Goal: Use online tool/utility: Utilize a website feature to perform a specific function

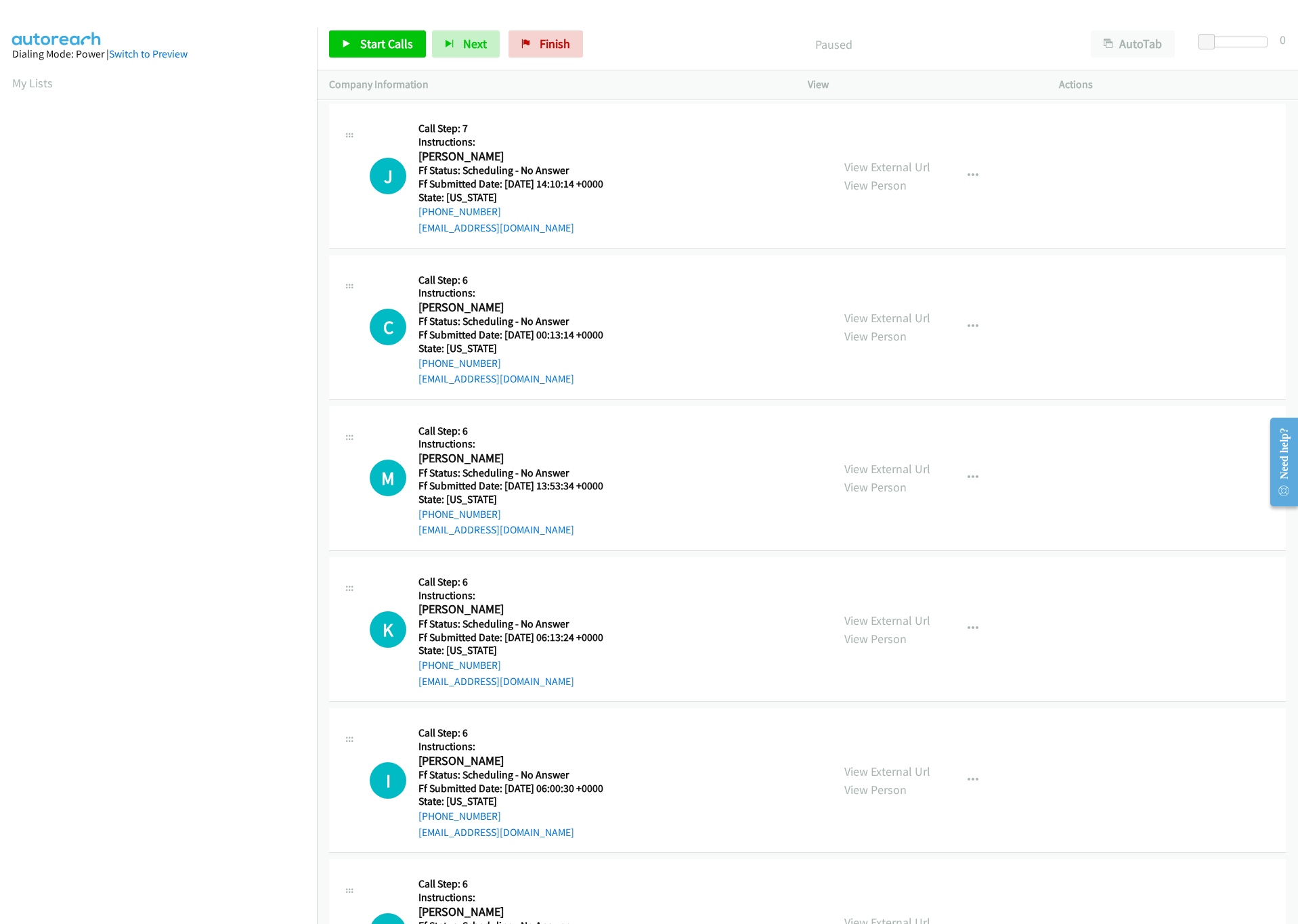
drag, startPoint x: 372, startPoint y: 27, endPoint x: 370, endPoint y: 39, distance: 12.2
click at [372, 27] on div "Start Calls Pause Next Finish Paused AutoTab AutoTab 0" at bounding box center [807, 44] width 981 height 52
click at [370, 39] on span "Start Calls" at bounding box center [387, 43] width 53 height 16
click at [533, 39] on span "Finish" at bounding box center [533, 43] width 30 height 16
click at [385, 57] on link "Start Calls" at bounding box center [378, 44] width 97 height 27
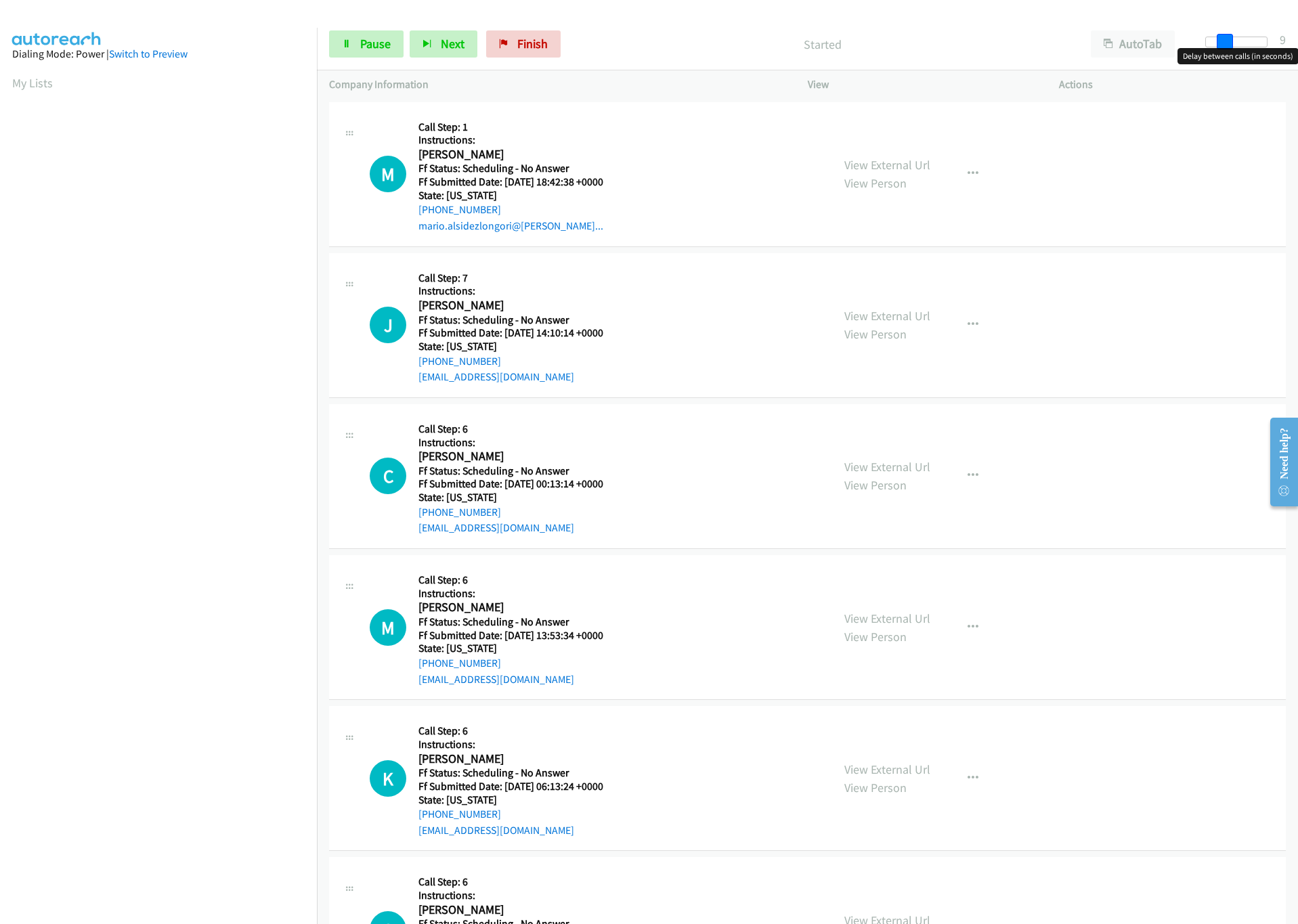
click at [1224, 42] on div at bounding box center [1237, 42] width 62 height 11
click at [1229, 42] on span at bounding box center [1221, 42] width 16 height 16
click at [1231, 42] on div at bounding box center [1230, 42] width 62 height 11
click at [1221, 42] on div at bounding box center [1230, 42] width 62 height 11
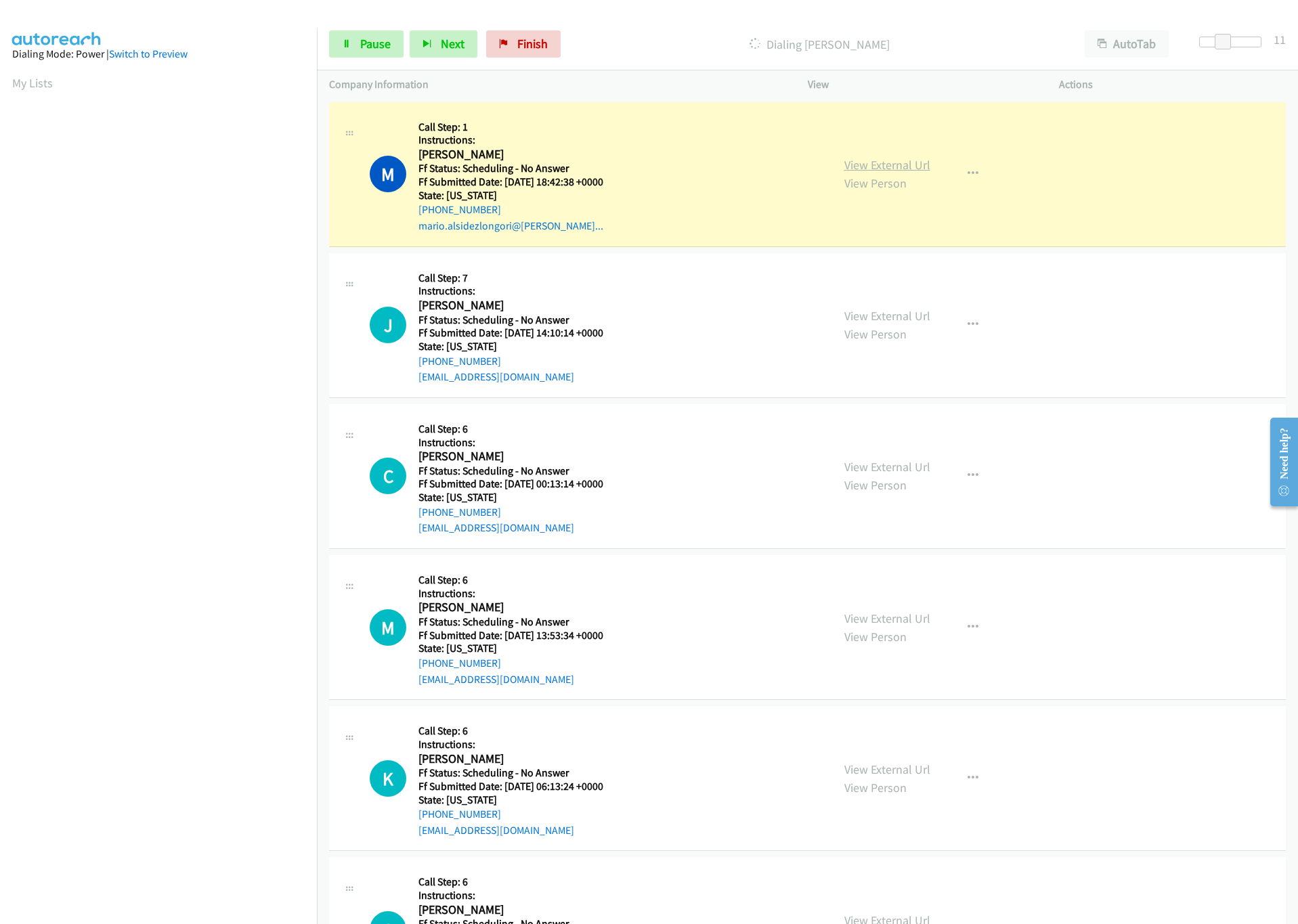
click at [869, 169] on link "View External Url" at bounding box center [887, 165] width 86 height 16
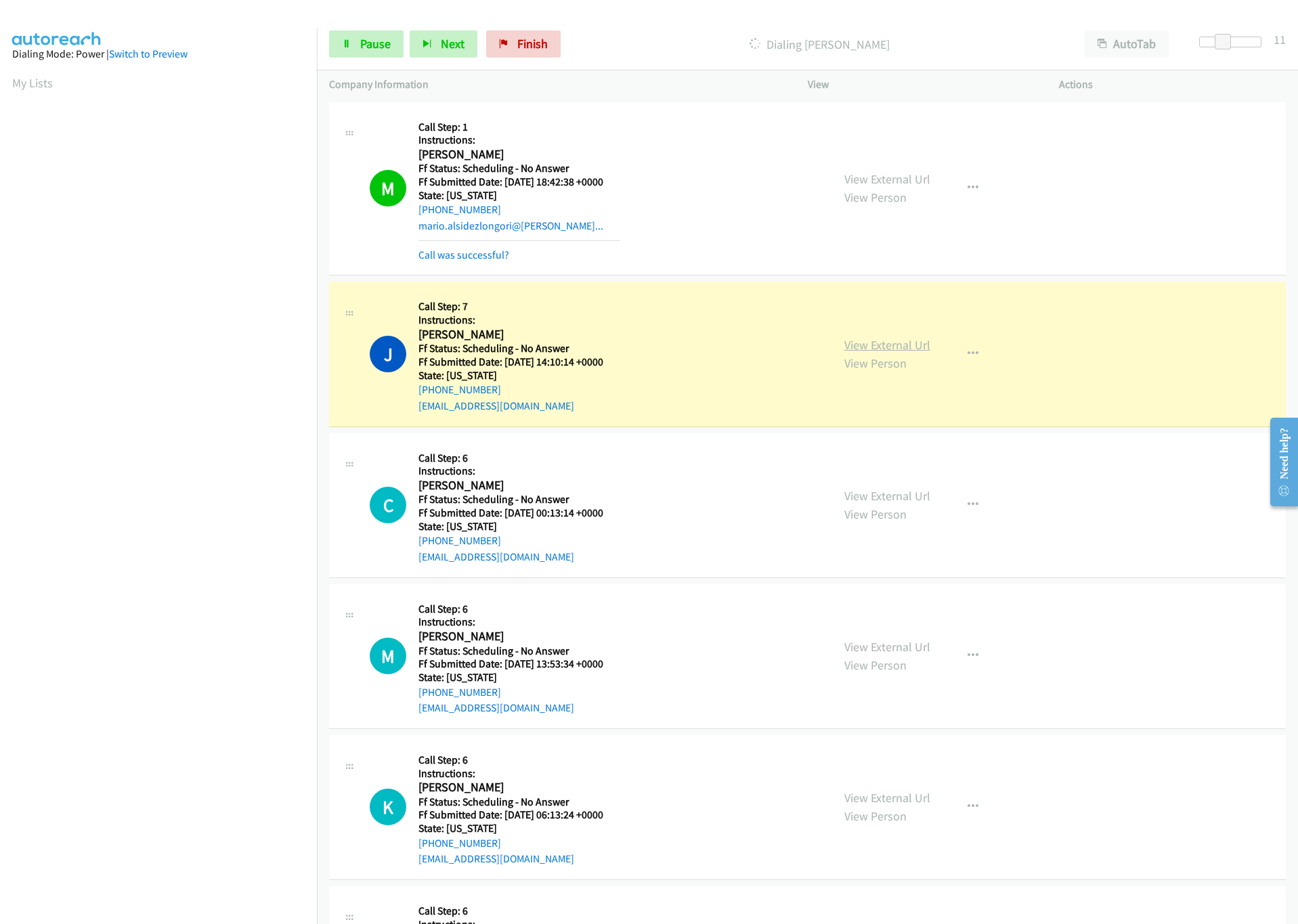
click at [879, 344] on link "View External Url" at bounding box center [887, 344] width 86 height 16
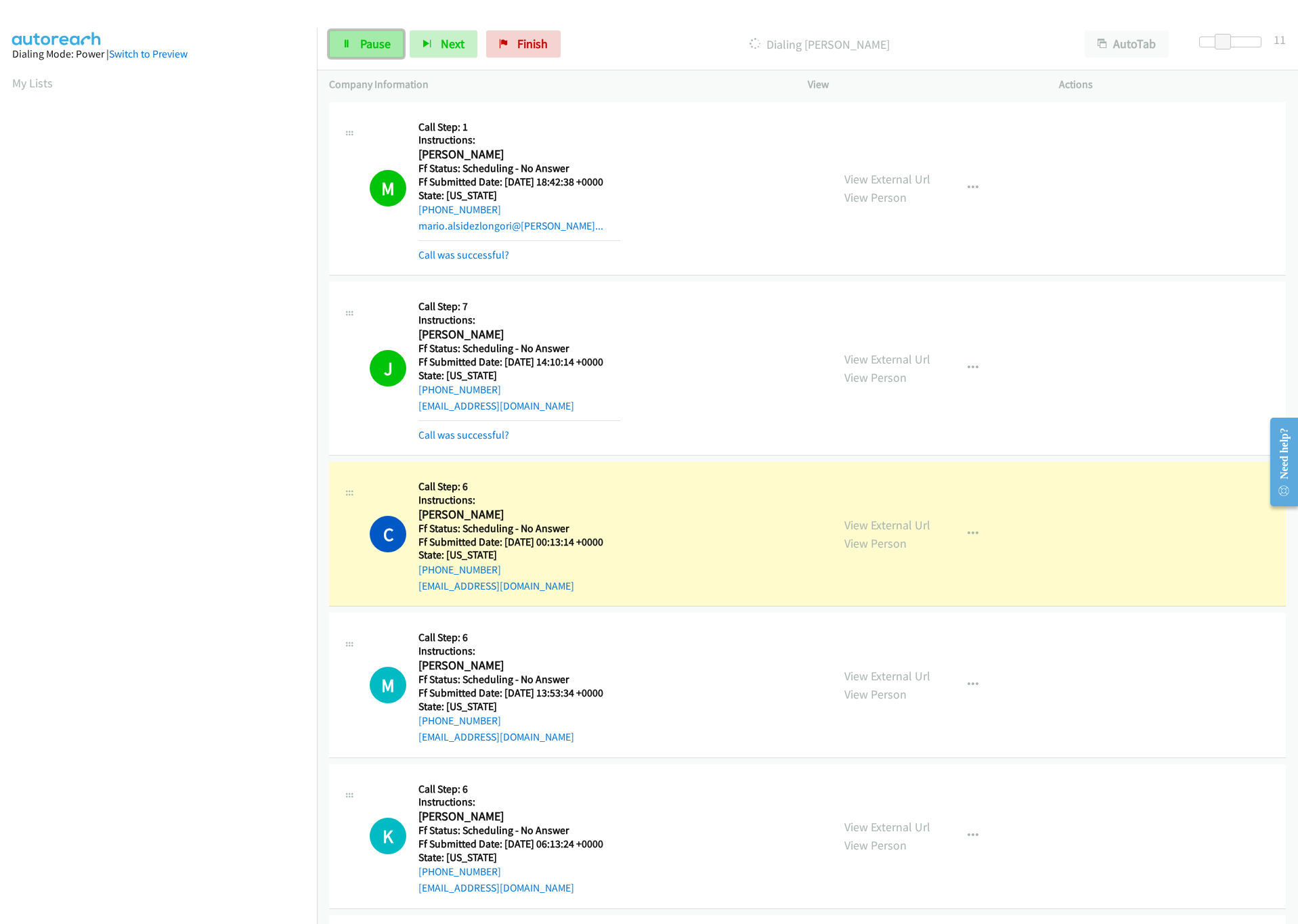
click at [372, 46] on span "Pause" at bounding box center [376, 43] width 30 height 16
click at [878, 523] on link "View External Url" at bounding box center [887, 525] width 86 height 16
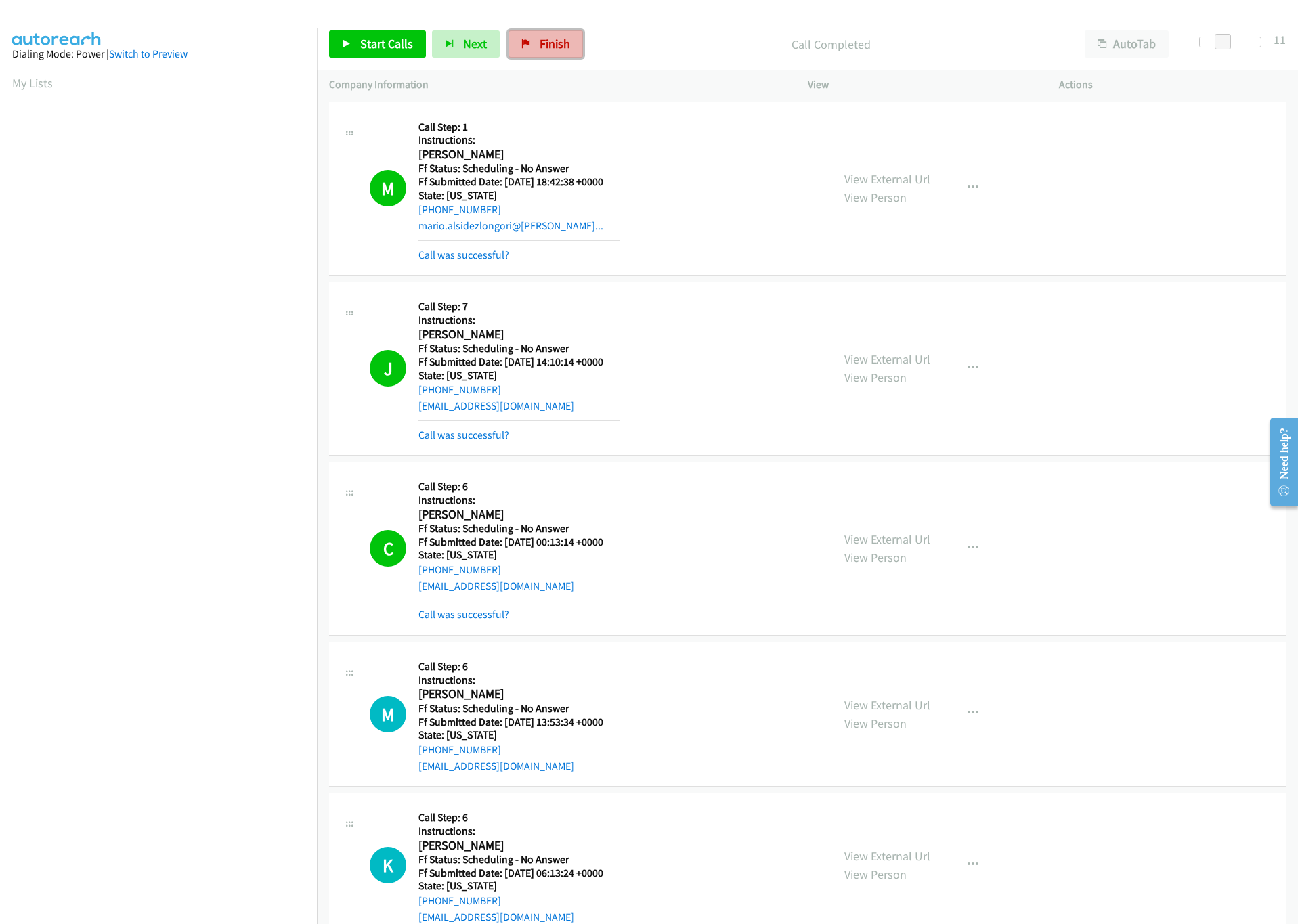
click at [546, 47] on span "Finish" at bounding box center [555, 43] width 30 height 16
